Goal: Information Seeking & Learning: Learn about a topic

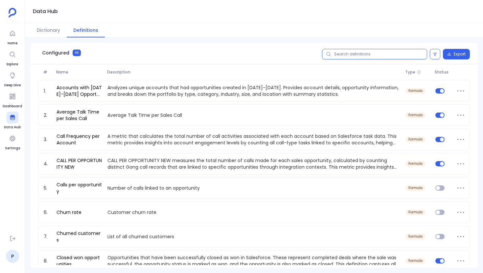
paste input "Win Rate calculation methodology"
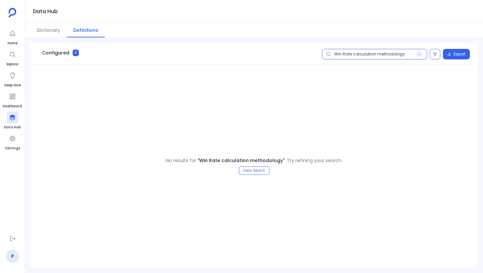
drag, startPoint x: 351, startPoint y: 55, endPoint x: 405, endPoint y: 56, distance: 53.9
click at [405, 56] on input "Win Rate calculation methodology" at bounding box center [374, 54] width 105 height 11
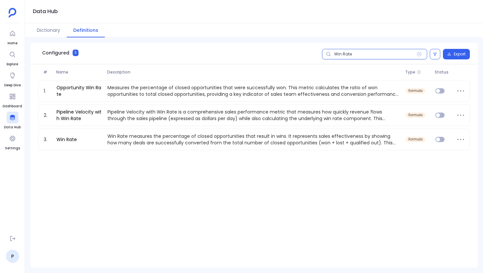
click at [336, 53] on input "Win Rate" at bounding box center [374, 54] width 105 height 11
paste input "Sales Cycle Length"
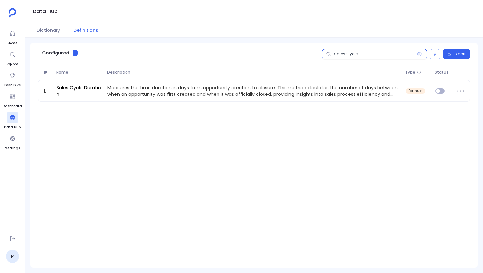
click at [350, 53] on input "Sales Cycle" at bounding box center [374, 54] width 105 height 11
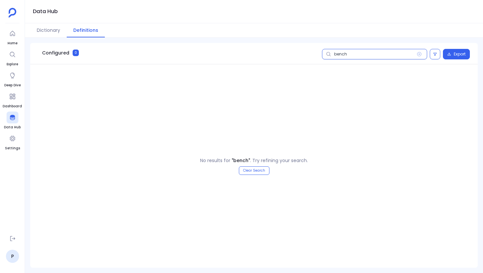
type input "bench"
